Goal: Communication & Community: Answer question/provide support

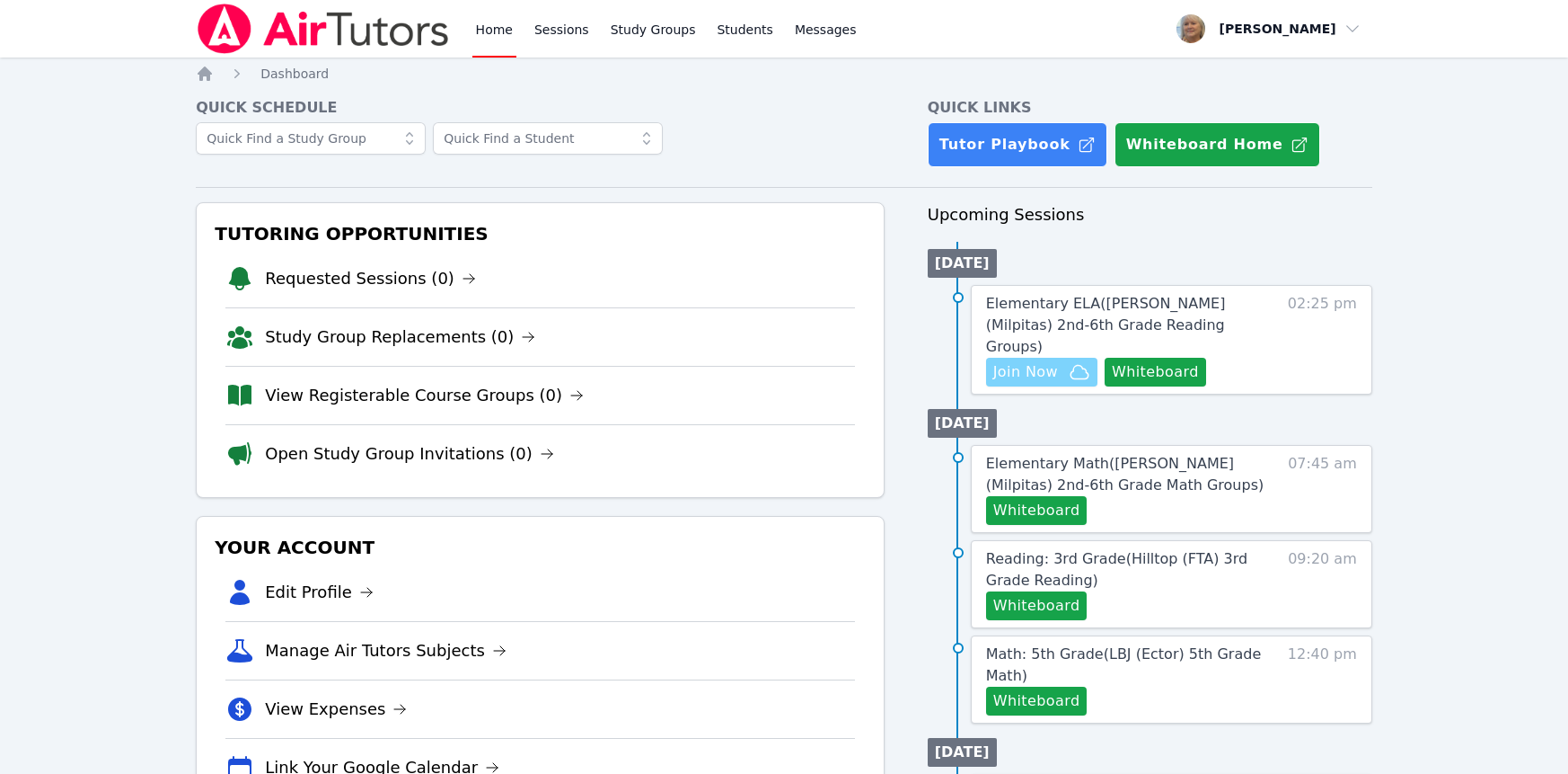
click at [1058, 383] on span "Join Now" at bounding box center [1025, 372] width 64 height 22
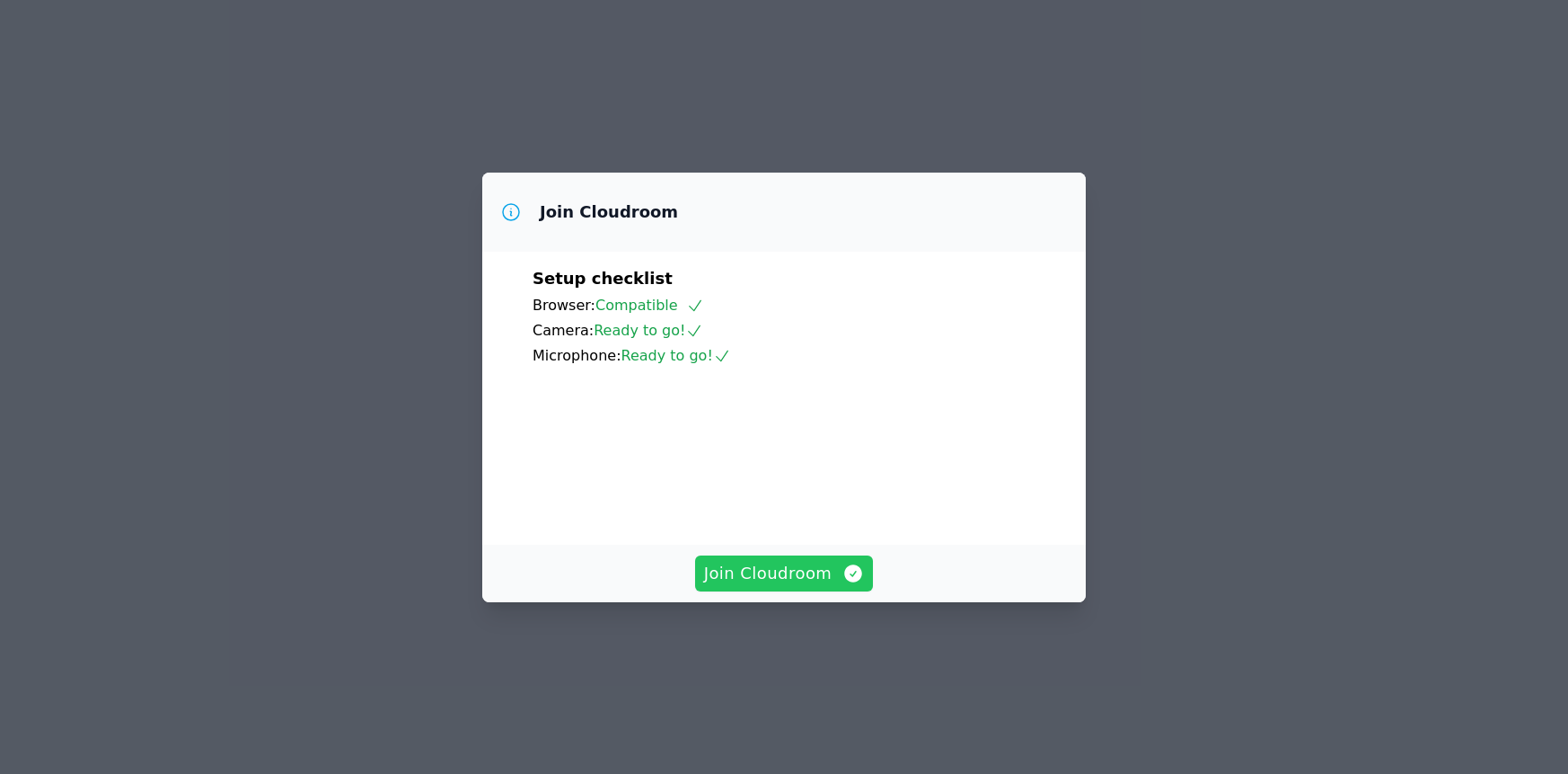
click at [784, 586] on span "Join Cloudroom" at bounding box center [784, 573] width 161 height 25
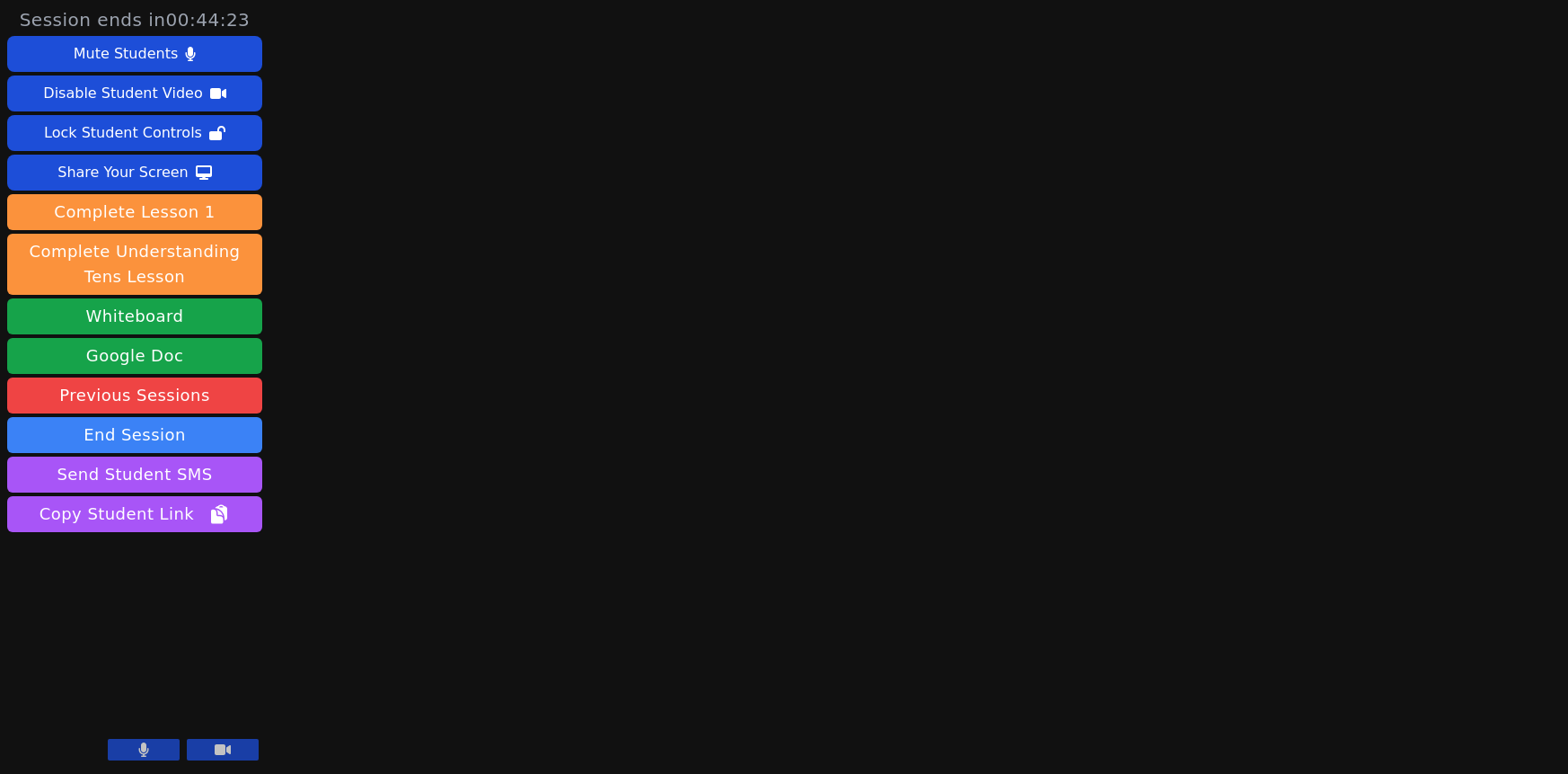
scroll to position [109, 0]
click at [170, 334] on button "Whiteboard" at bounding box center [135, 317] width 255 height 36
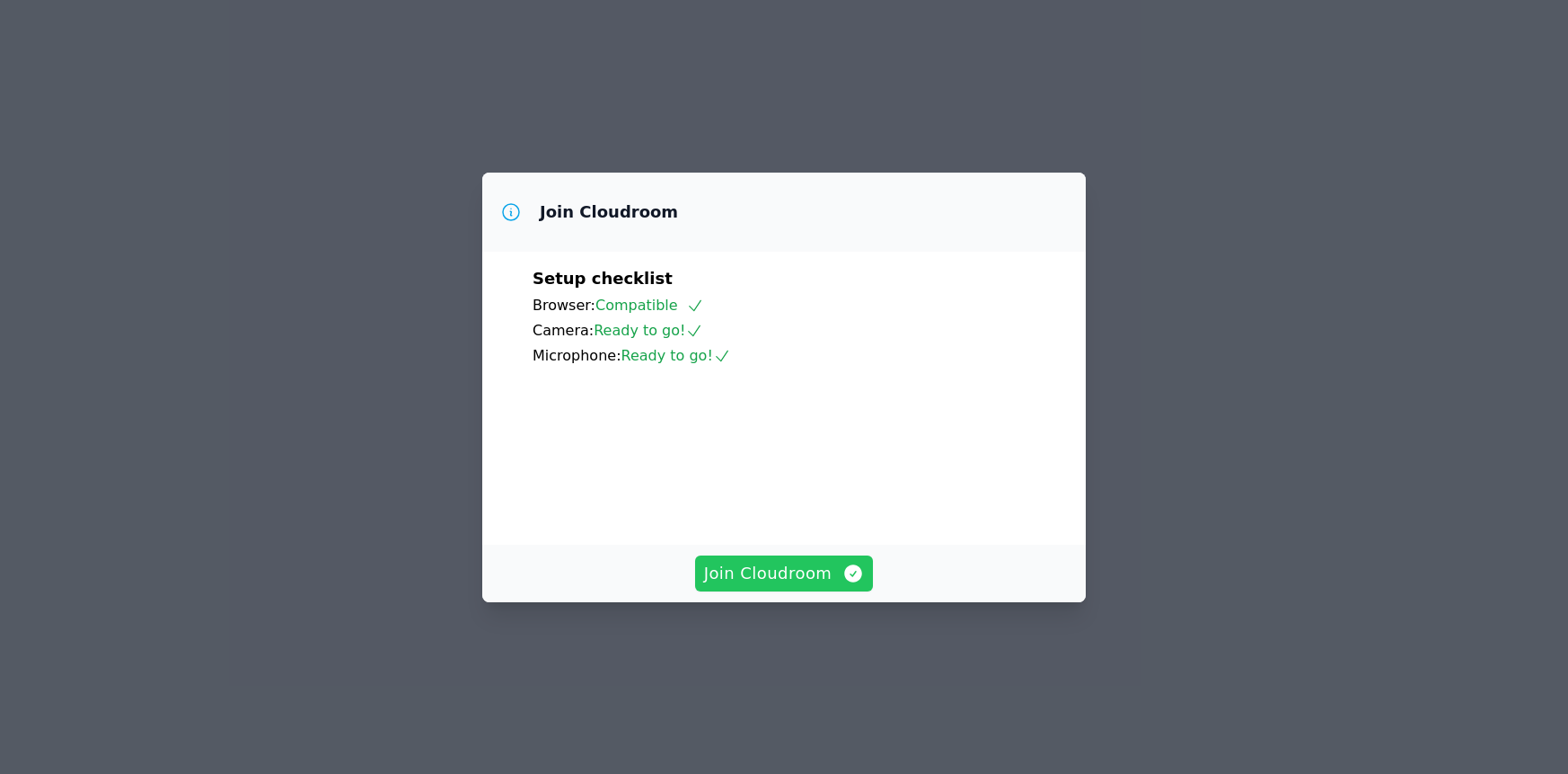
click at [799, 586] on span "Join Cloudroom" at bounding box center [784, 573] width 161 height 25
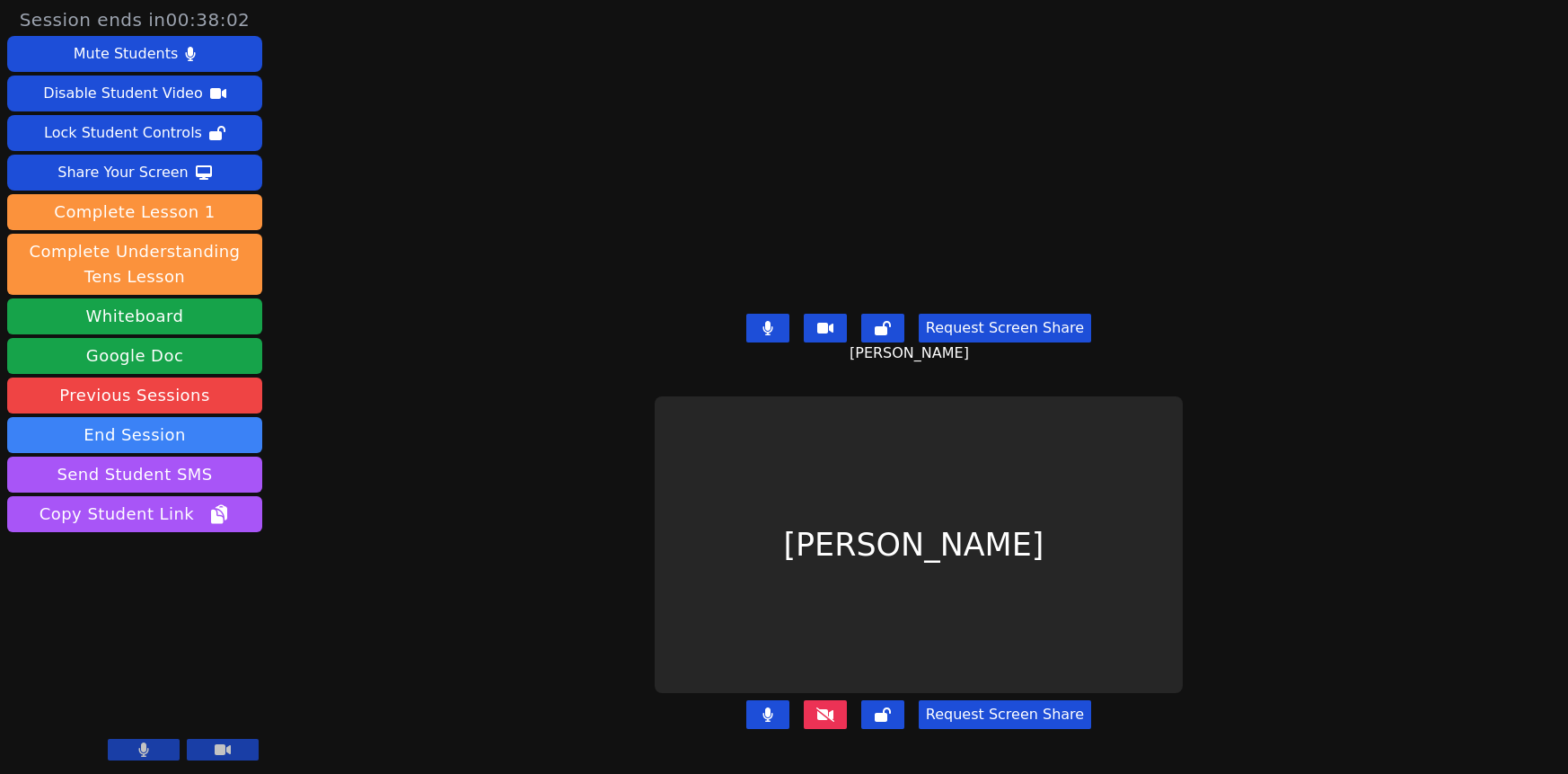
click at [830, 717] on button at bounding box center [825, 714] width 43 height 29
click at [746, 709] on button at bounding box center [768, 714] width 43 height 29
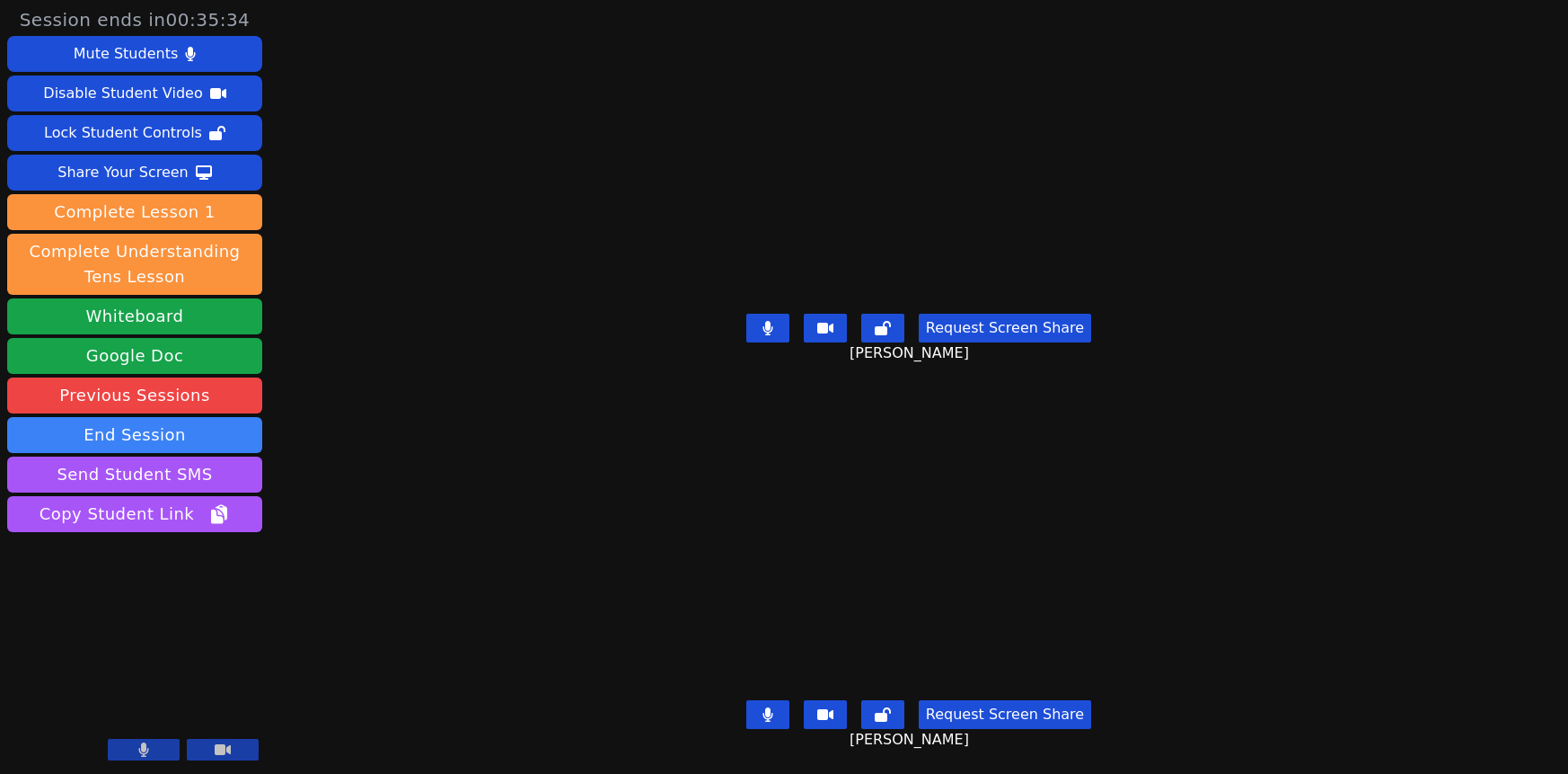
click at [749, 716] on button at bounding box center [768, 714] width 43 height 29
click at [749, 328] on button at bounding box center [768, 328] width 43 height 29
click at [763, 321] on icon at bounding box center [767, 328] width 10 height 14
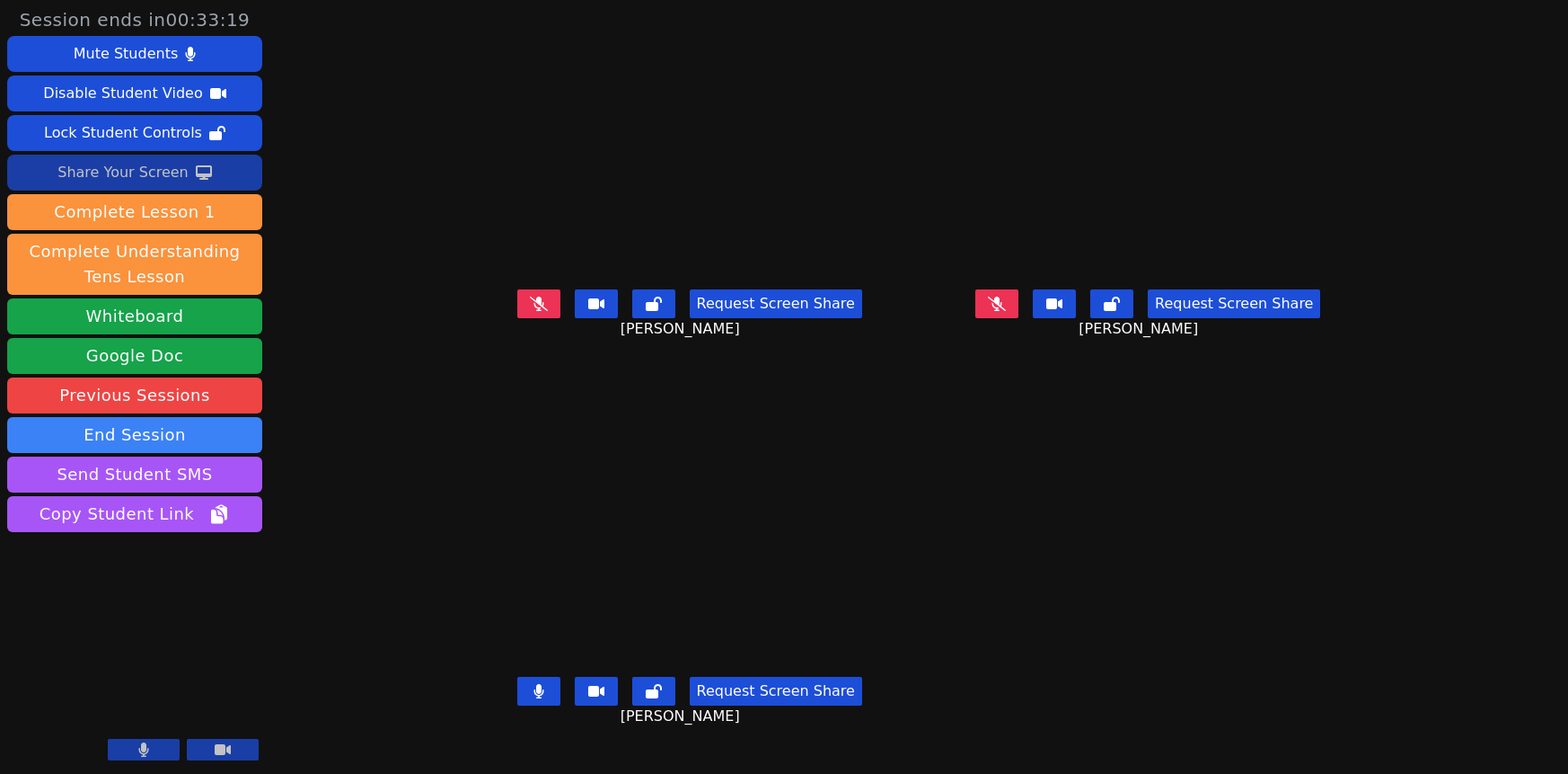
click at [176, 186] on div "Share Your Screen" at bounding box center [123, 173] width 131 height 29
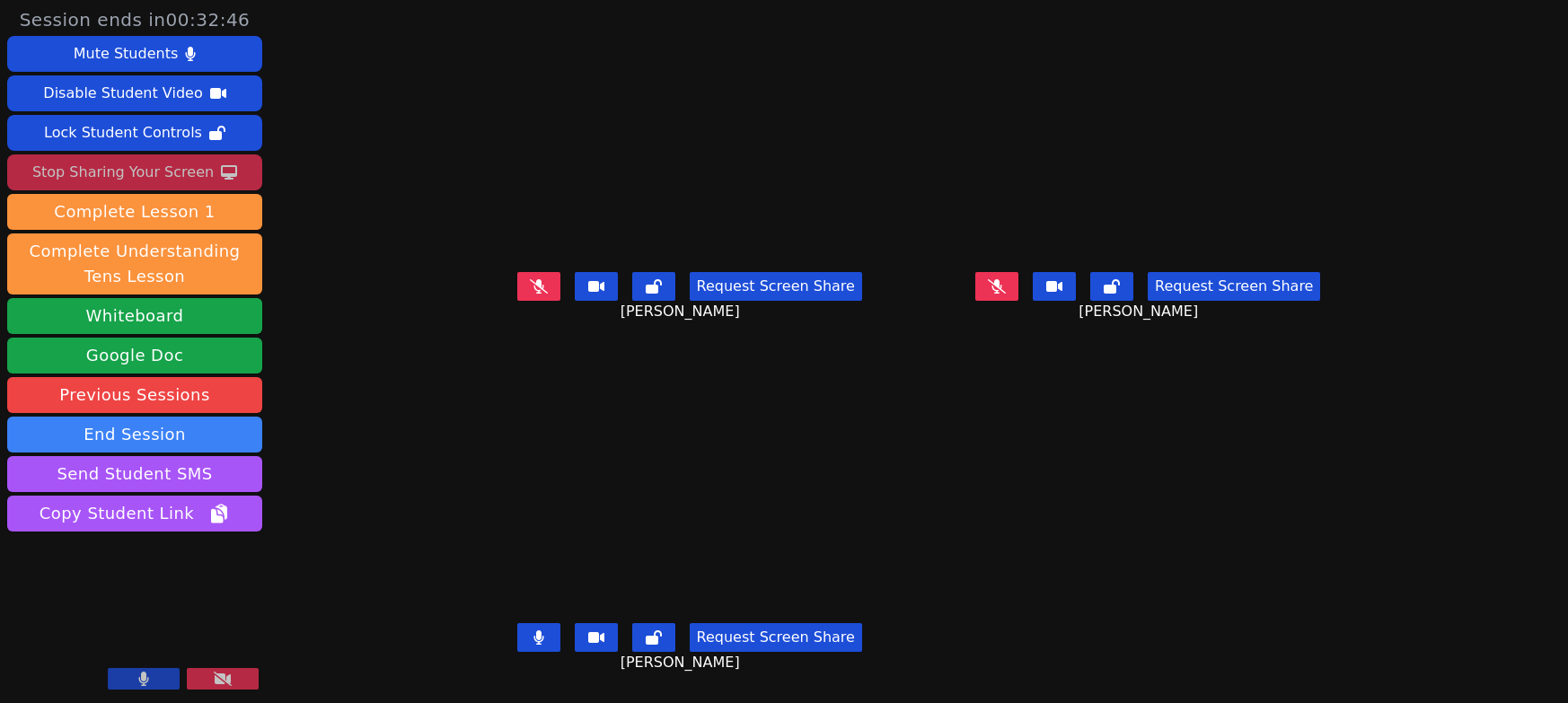
click at [534, 641] on icon at bounding box center [538, 638] width 10 height 14
click at [1019, 287] on button at bounding box center [997, 287] width 43 height 29
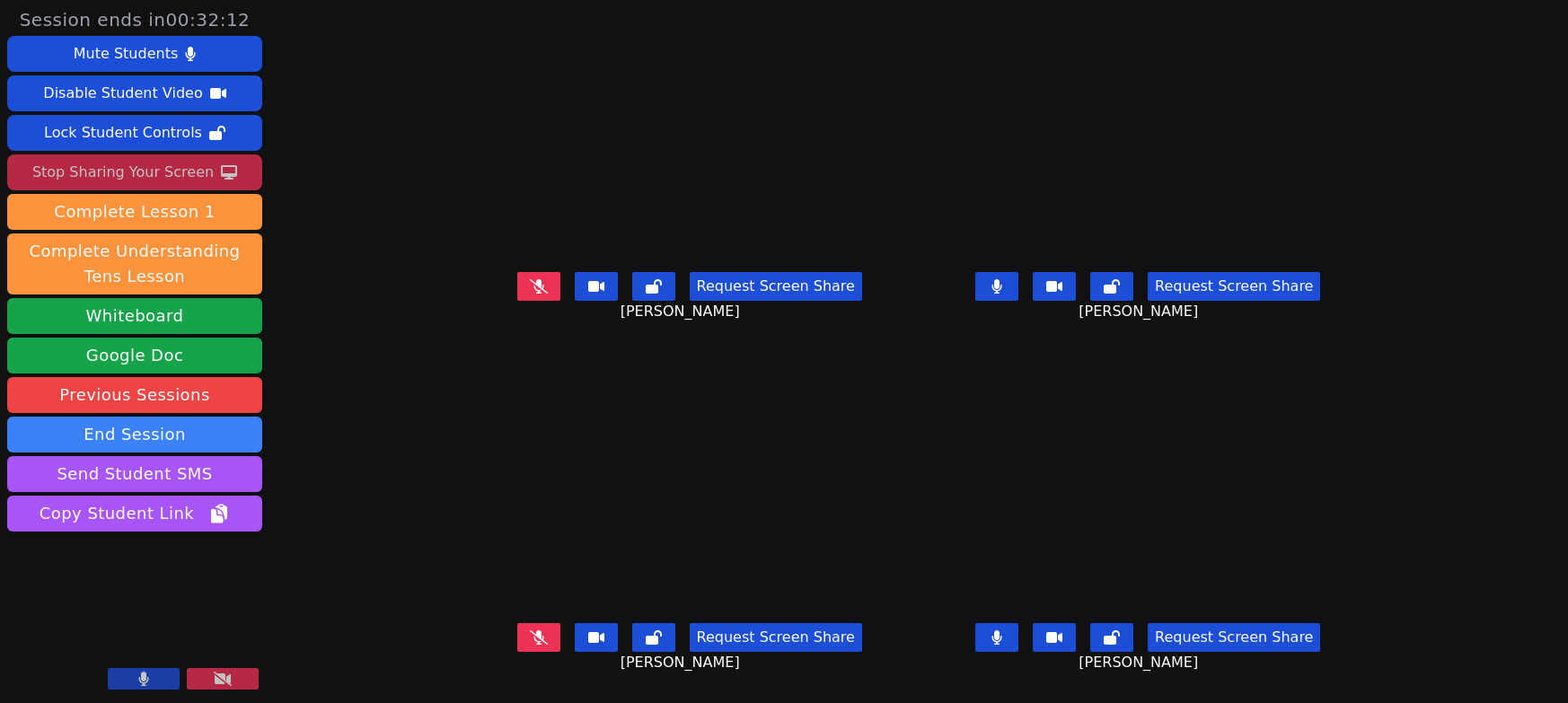
click at [1011, 652] on button at bounding box center [997, 638] width 43 height 29
click at [1006, 292] on icon at bounding box center [997, 287] width 18 height 14
click at [1019, 286] on button at bounding box center [997, 287] width 43 height 29
click at [1004, 650] on button at bounding box center [997, 638] width 43 height 29
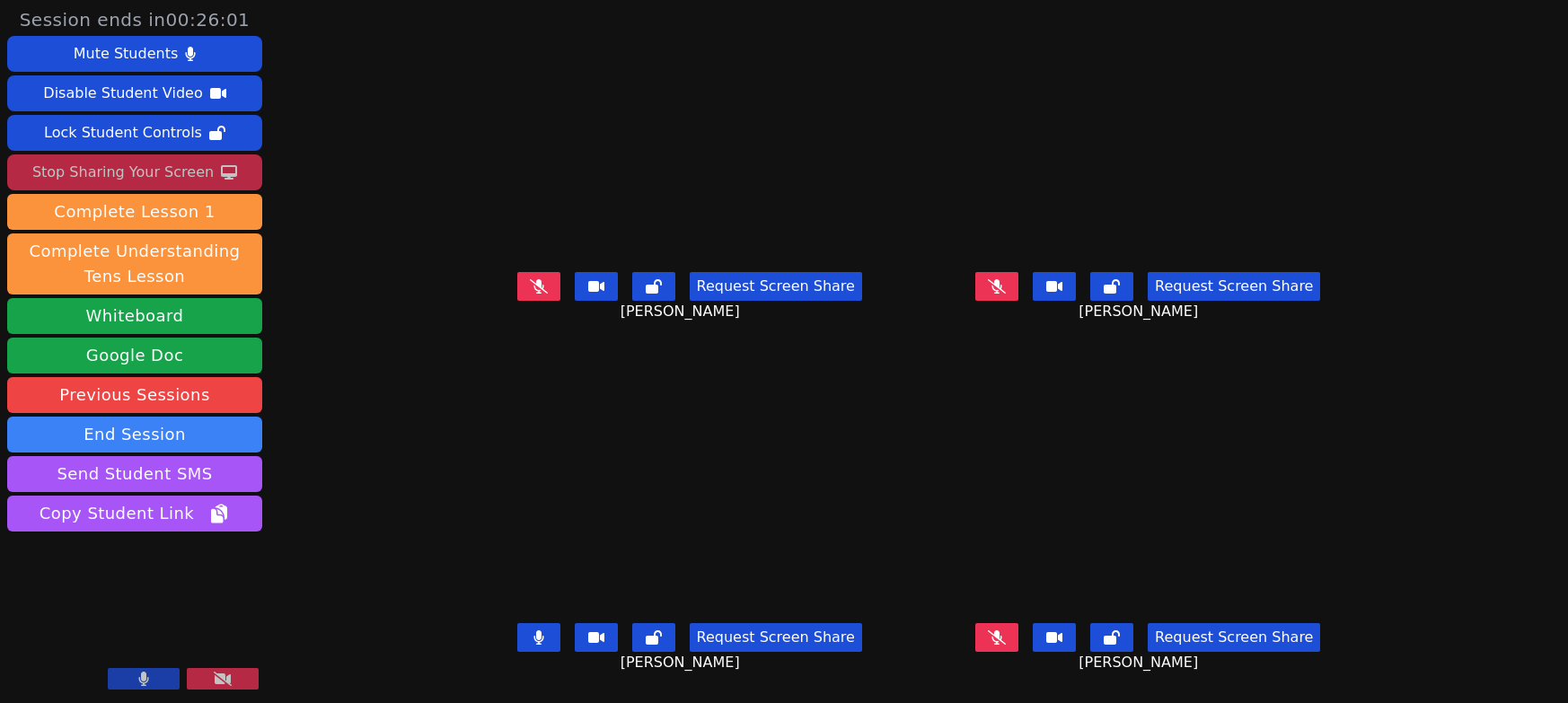
click at [534, 631] on icon at bounding box center [538, 638] width 10 height 14
click at [530, 280] on icon at bounding box center [539, 287] width 18 height 14
click at [1003, 631] on icon at bounding box center [997, 638] width 10 height 14
click at [1006, 280] on icon at bounding box center [997, 287] width 18 height 14
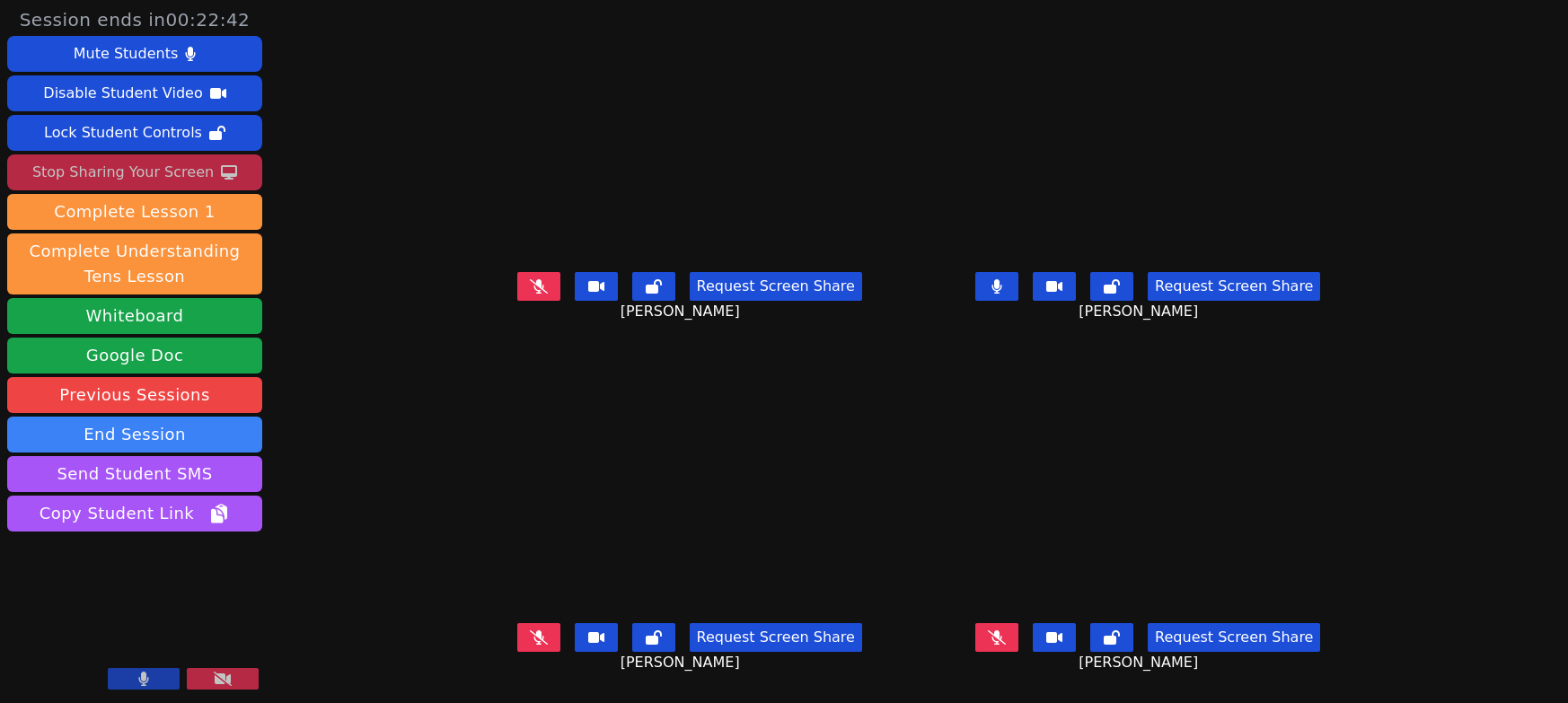
click at [1003, 290] on icon at bounding box center [997, 287] width 11 height 14
click at [518, 623] on button at bounding box center [539, 638] width 43 height 29
click at [534, 631] on icon at bounding box center [539, 638] width 11 height 14
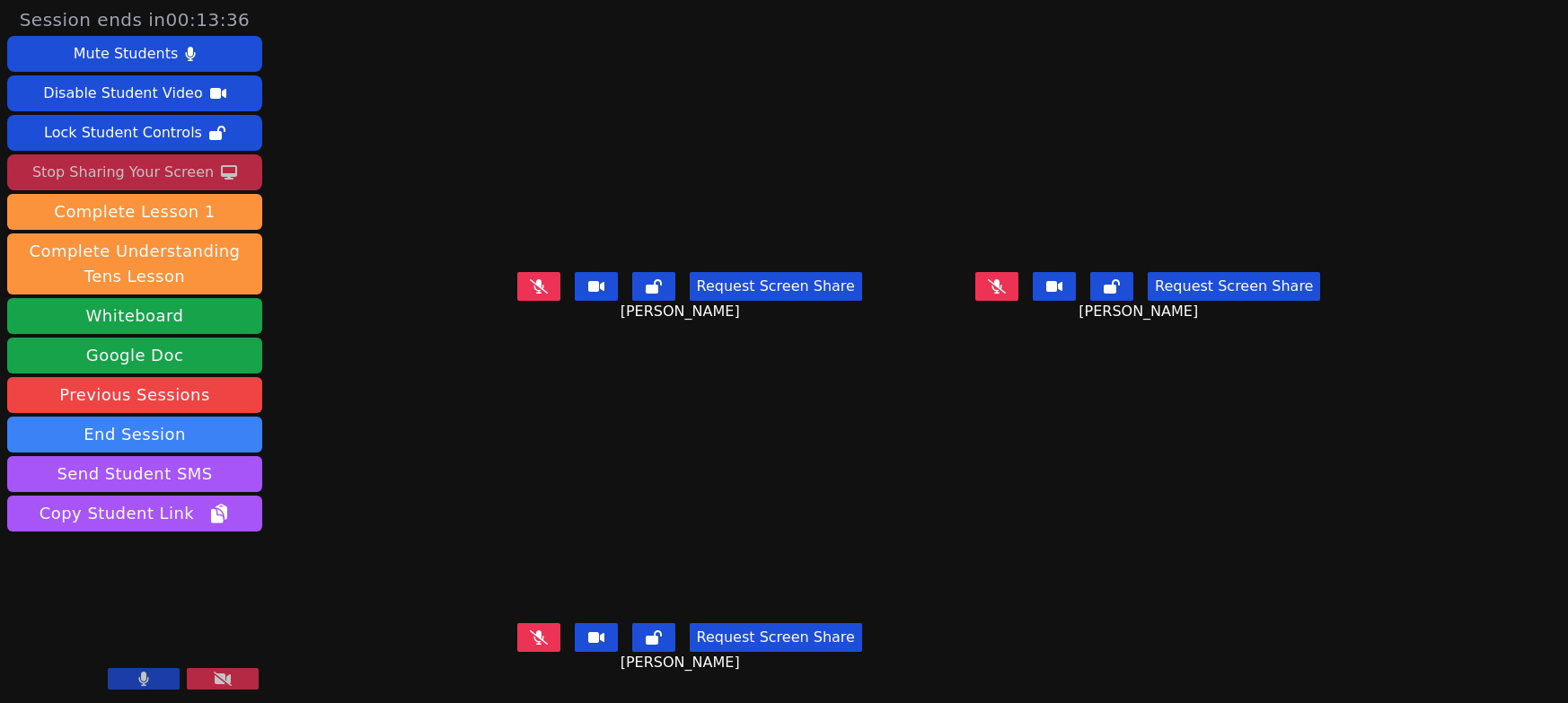
scroll to position [27, 0]
click at [1019, 272] on button at bounding box center [997, 287] width 43 height 29
click at [534, 631] on icon at bounding box center [538, 638] width 10 height 14
click at [1019, 272] on button at bounding box center [997, 287] width 43 height 29
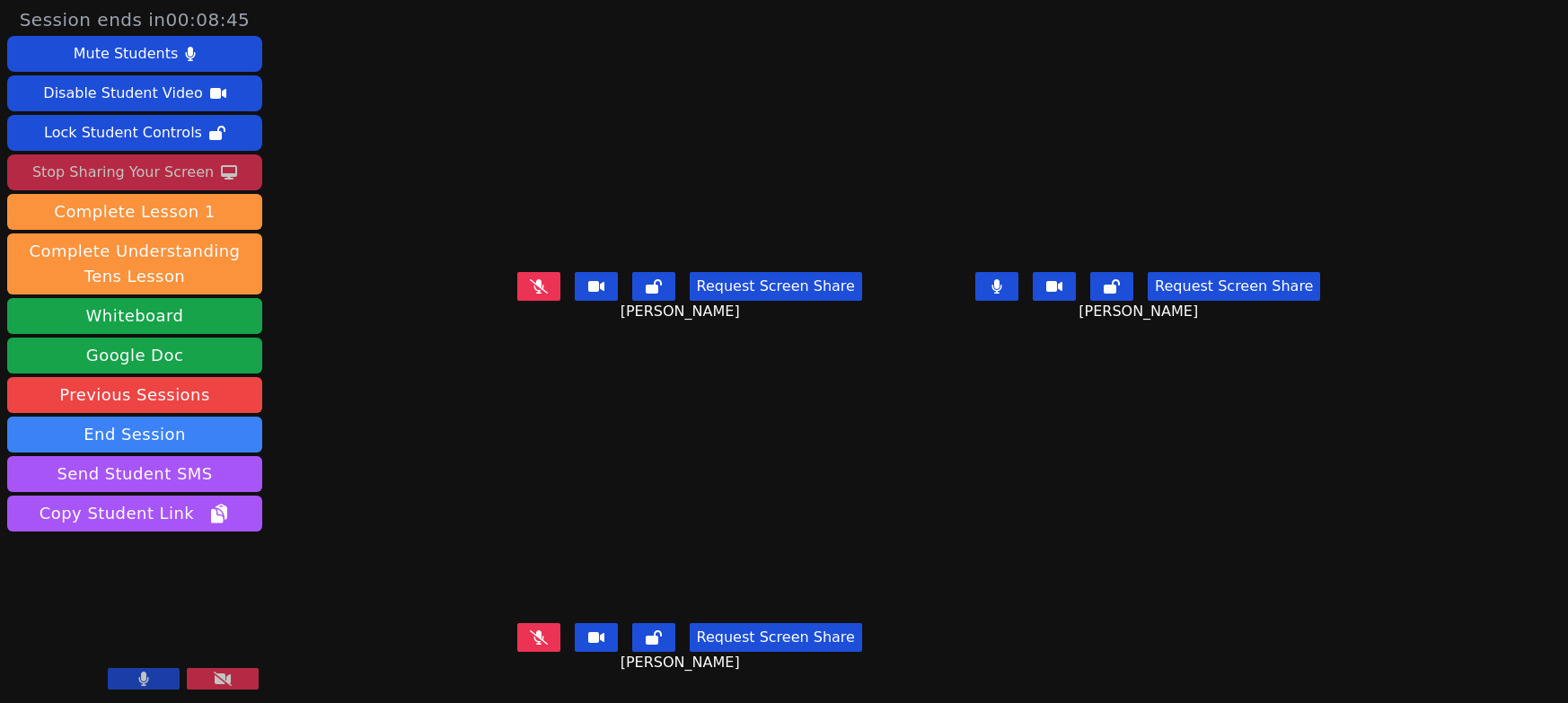
click at [1019, 272] on button at bounding box center [997, 287] width 43 height 29
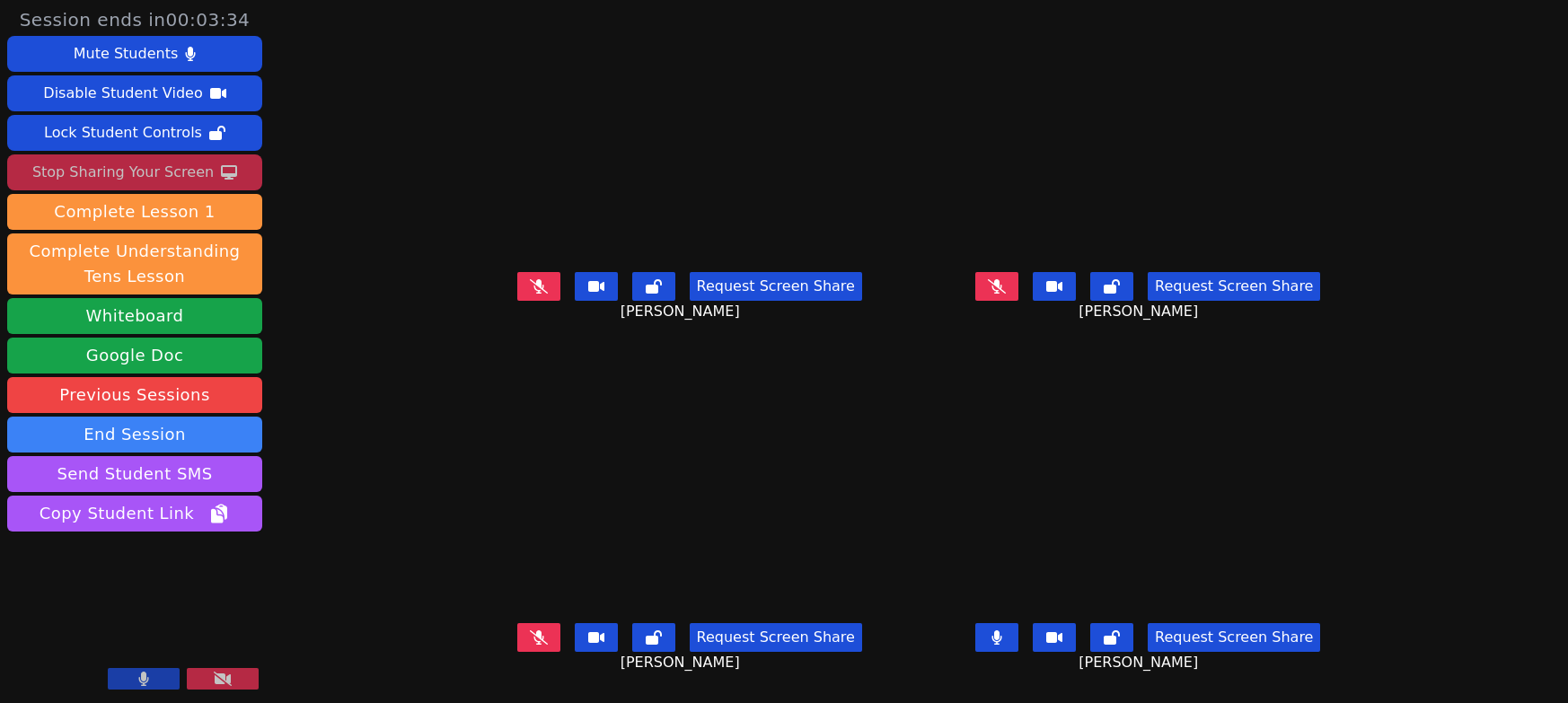
click at [1019, 623] on button at bounding box center [997, 638] width 43 height 29
click at [1006, 631] on icon at bounding box center [997, 638] width 18 height 14
click at [1003, 631] on icon at bounding box center [997, 638] width 10 height 14
click at [1019, 627] on button at bounding box center [997, 638] width 43 height 29
click at [1003, 631] on icon at bounding box center [997, 638] width 10 height 14
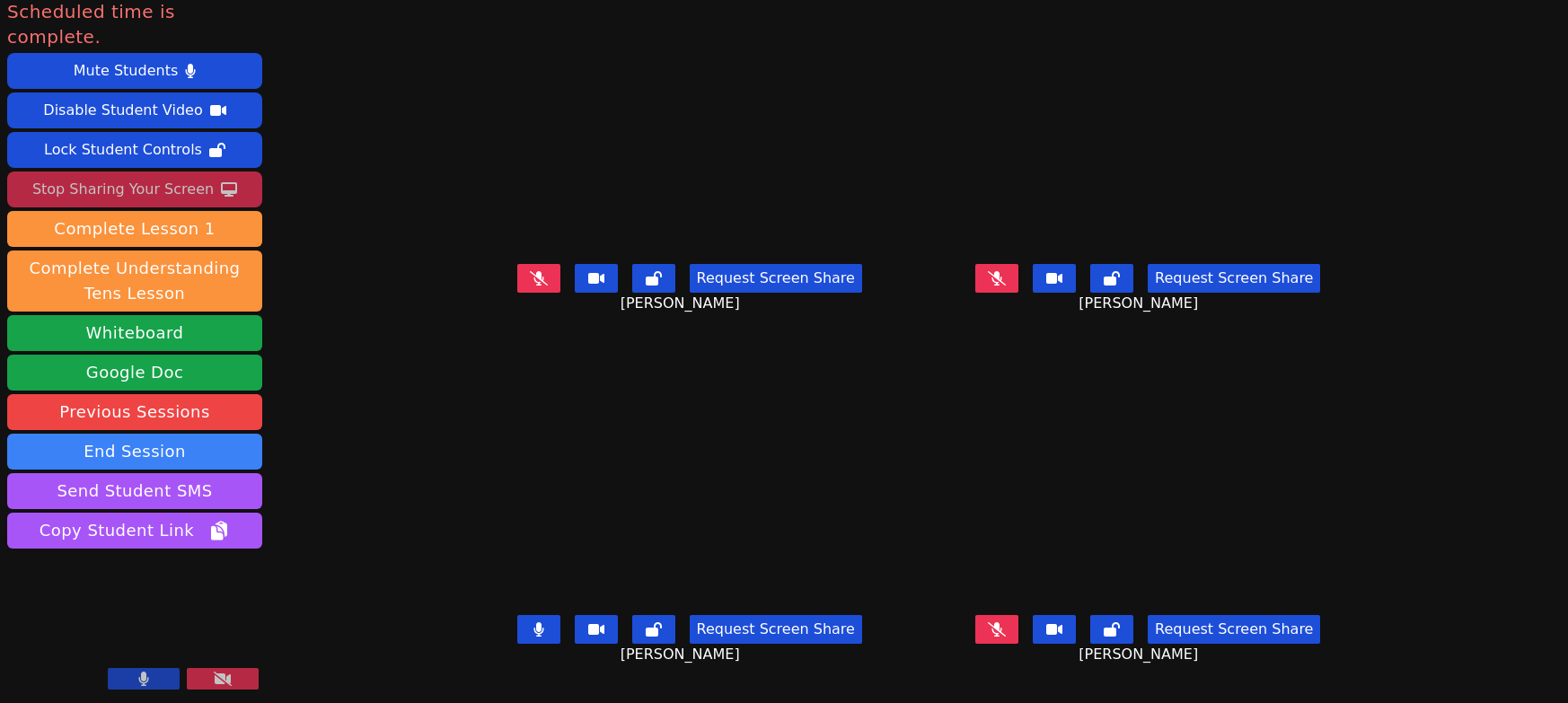
click at [518, 615] on button at bounding box center [539, 630] width 43 height 29
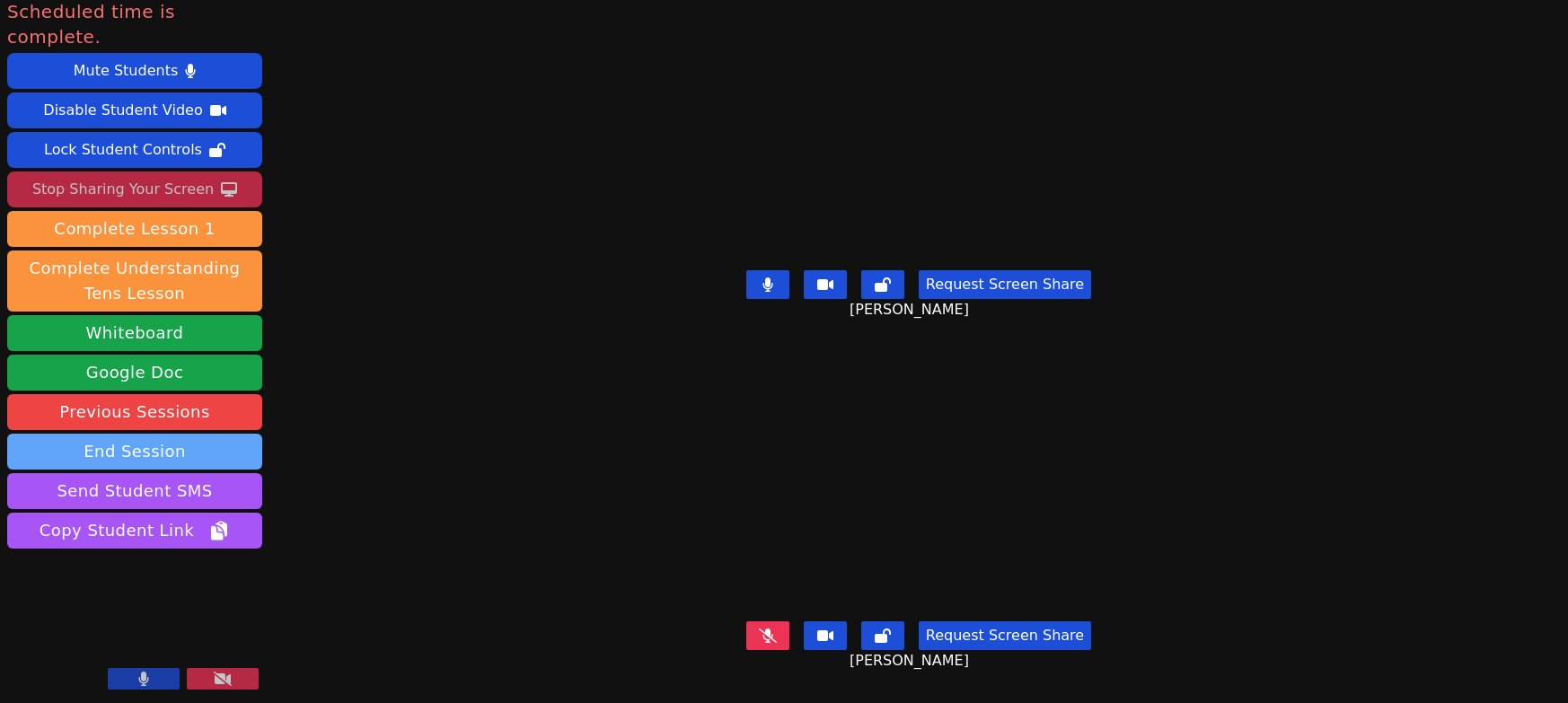
click at [197, 470] on button "End Session" at bounding box center [135, 451] width 255 height 36
